Goal: Task Accomplishment & Management: Manage account settings

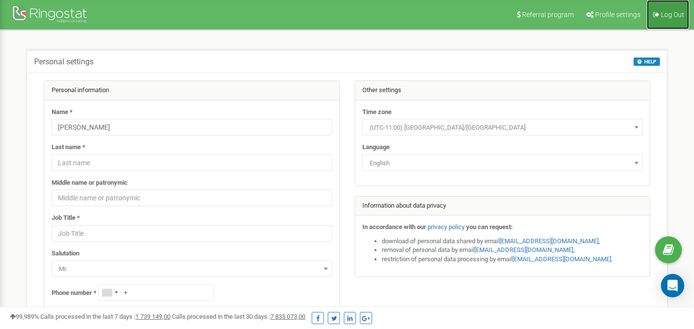
click at [675, 11] on span "Log Out" at bounding box center [671, 15] width 23 height 8
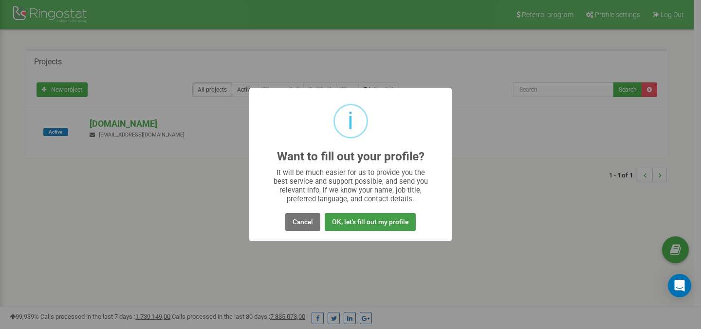
click at [339, 219] on button "OK, let's fill out my profile" at bounding box center [370, 222] width 91 height 18
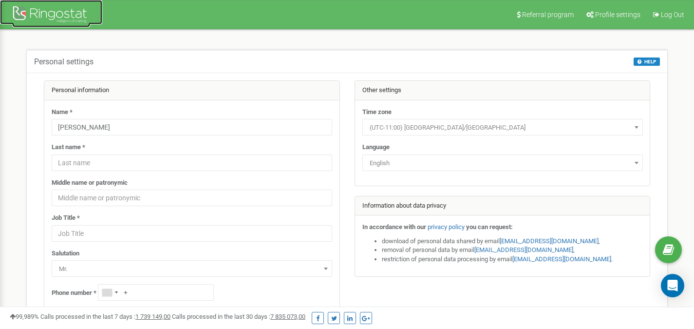
click at [35, 7] on div at bounding box center [51, 15] width 78 height 23
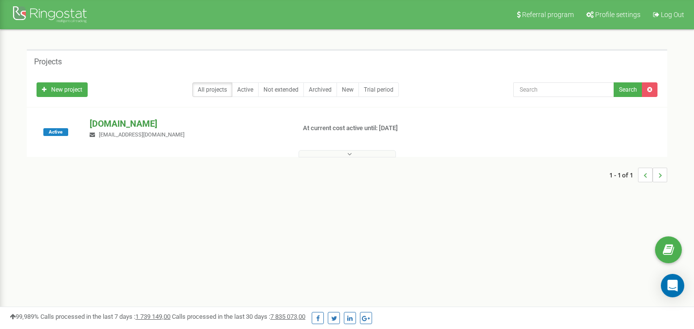
click at [133, 123] on p "[DOMAIN_NAME]" at bounding box center [188, 123] width 197 height 13
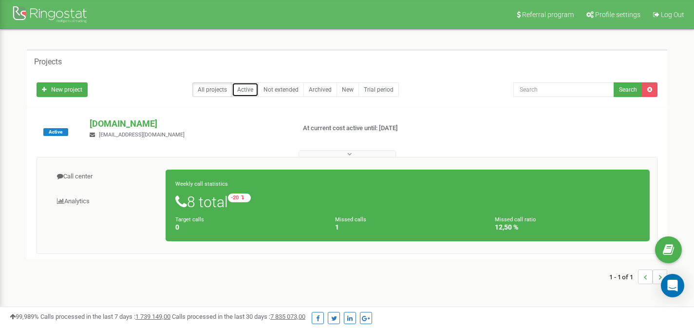
click at [254, 89] on link "Active" at bounding box center [245, 89] width 27 height 15
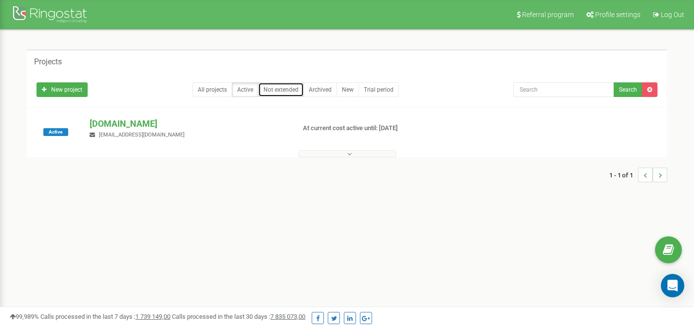
click at [273, 90] on link "Not extended" at bounding box center [281, 89] width 46 height 15
